Goal: Task Accomplishment & Management: Use online tool/utility

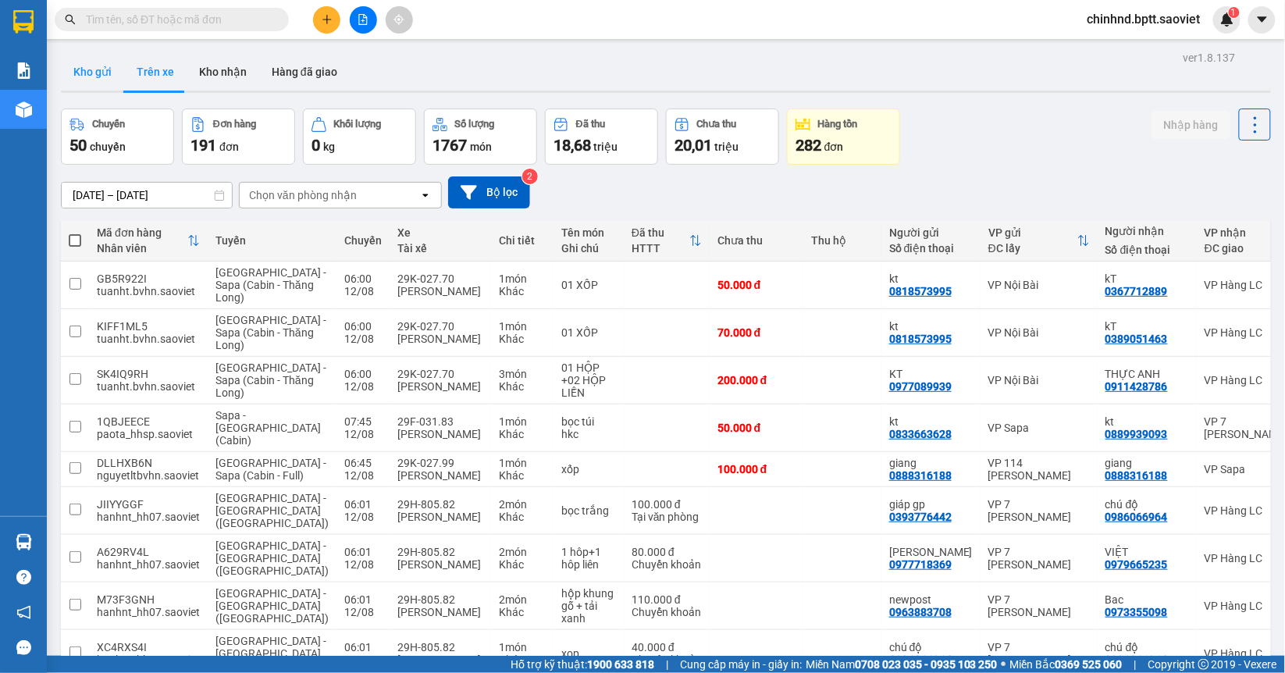
click at [92, 85] on button "Kho gửi" at bounding box center [92, 71] width 63 height 37
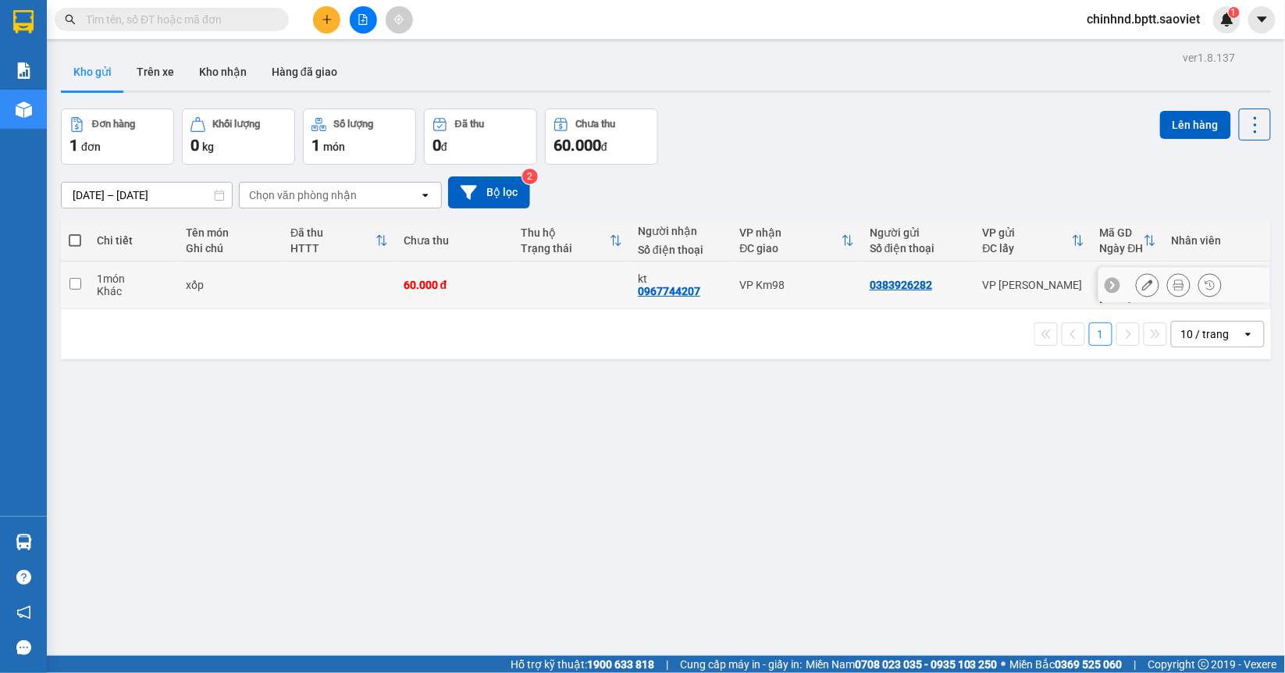
click at [1142, 284] on icon at bounding box center [1147, 285] width 11 height 11
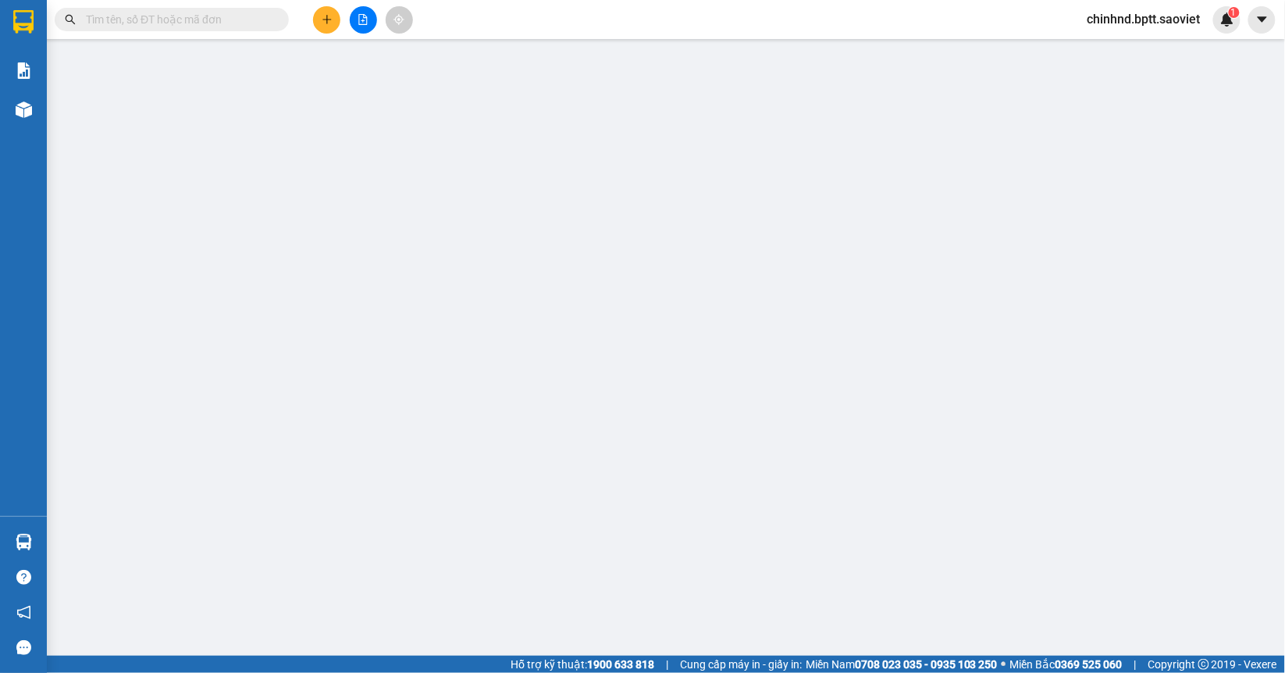
type input "0383926282"
type input "0967744207"
type input "kt"
type input "60.000"
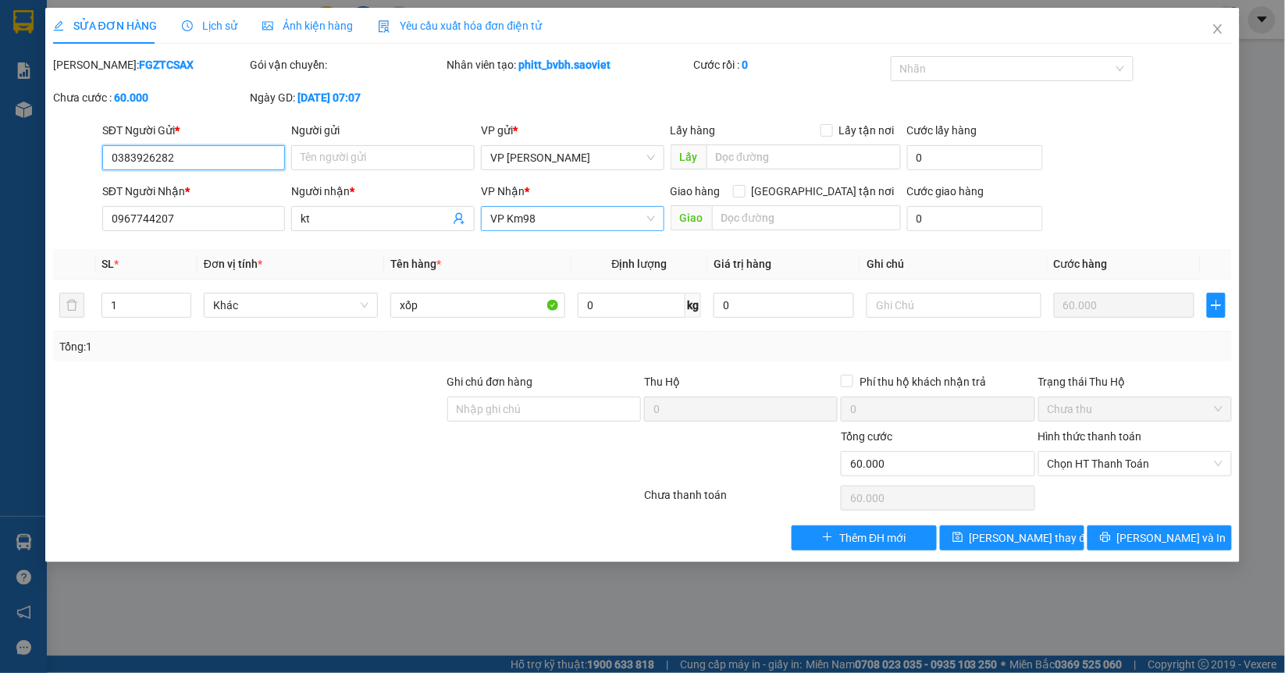
click at [569, 226] on span "VP Km98" at bounding box center [572, 218] width 165 height 23
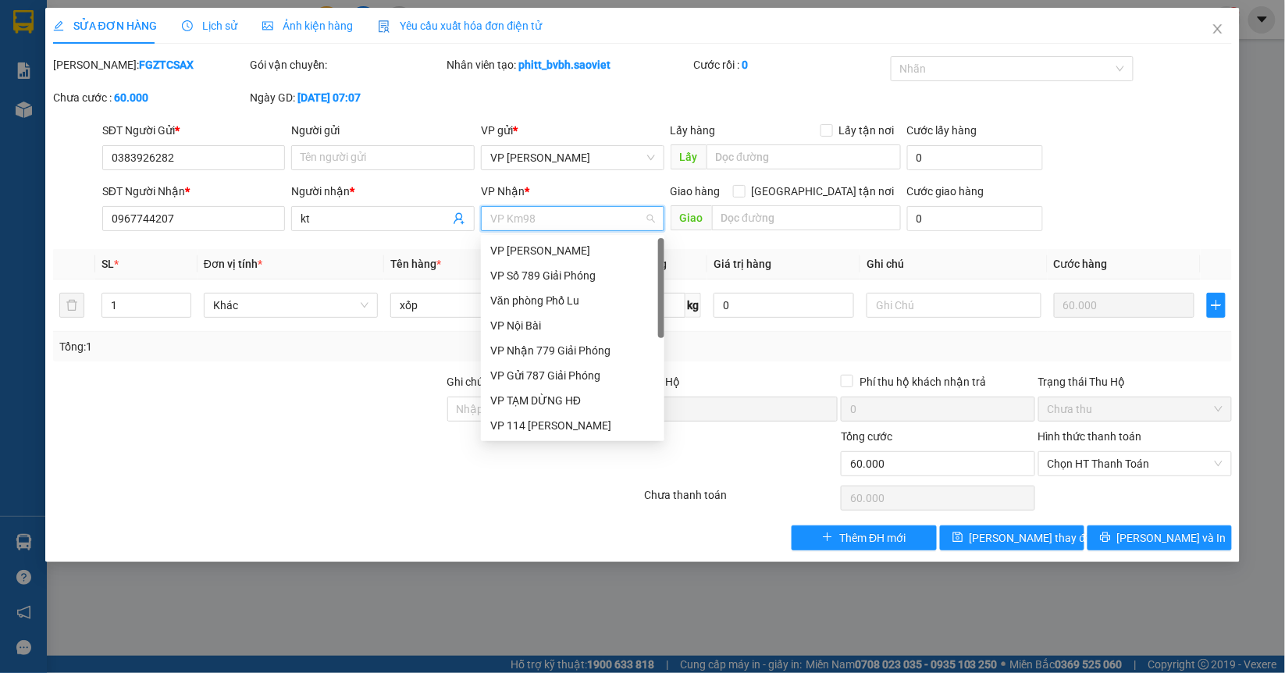
scroll to position [175, 0]
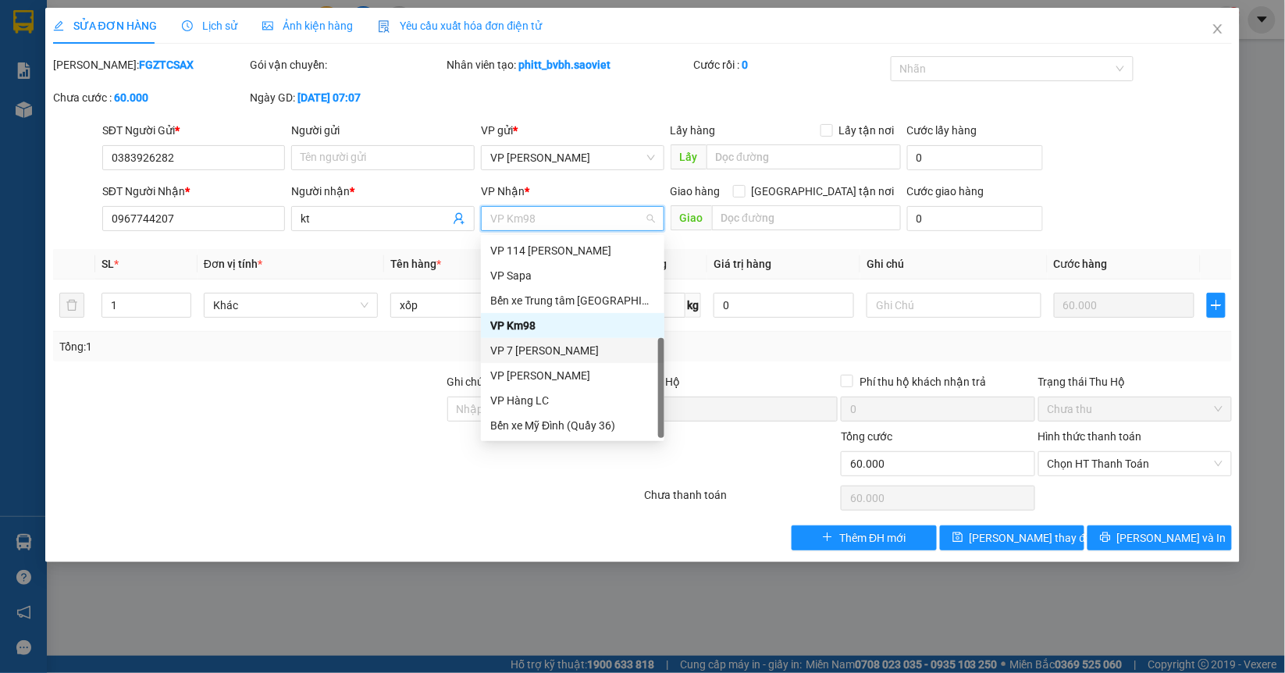
click at [556, 357] on div "VP 7 Phạm Văn Đồng" at bounding box center [572, 350] width 165 height 17
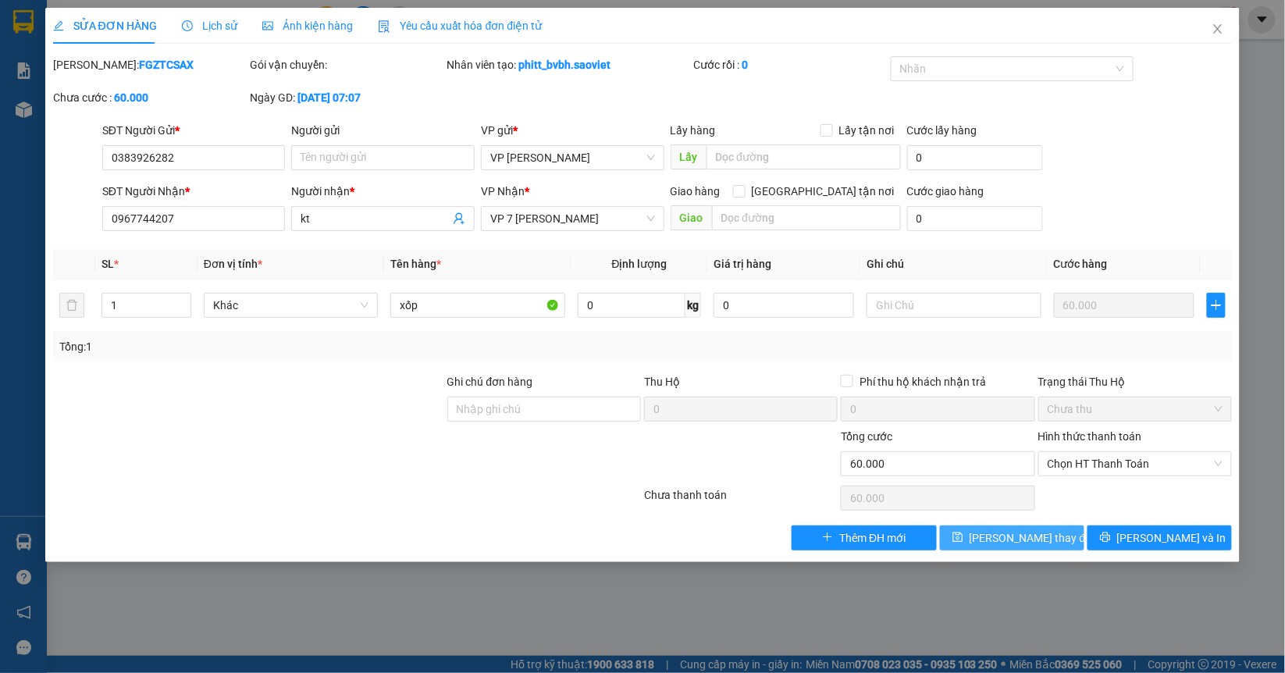
click at [1051, 539] on button "Lưu thay đổi" at bounding box center [1012, 538] width 144 height 25
